Goal: Task Accomplishment & Management: Use online tool/utility

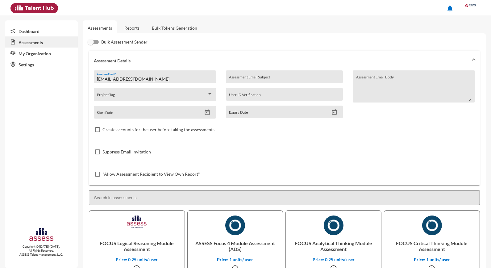
click at [132, 27] on link "Reports" at bounding box center [131, 27] width 25 height 15
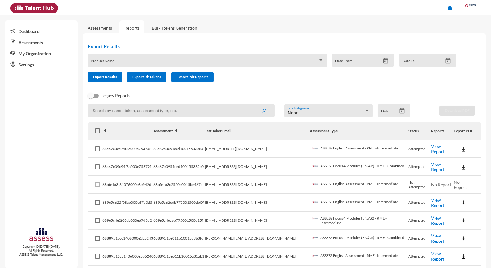
click at [433, 148] on link "View Report" at bounding box center [437, 149] width 13 height 10
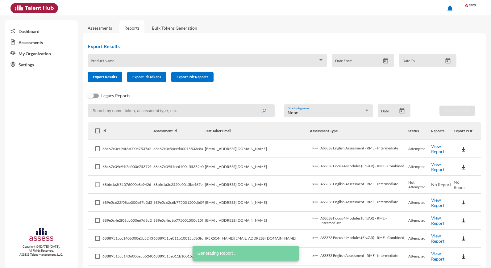
click at [431, 166] on link "View Report" at bounding box center [437, 166] width 13 height 10
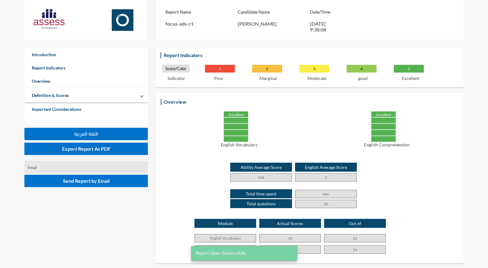
scroll to position [103, 0]
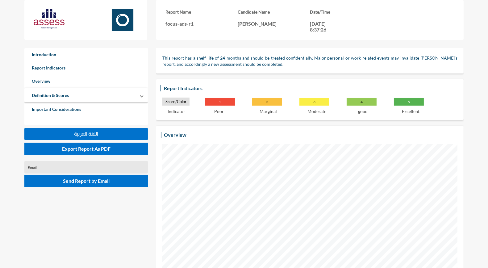
scroll to position [240, 0]
